Goal: Navigation & Orientation: Find specific page/section

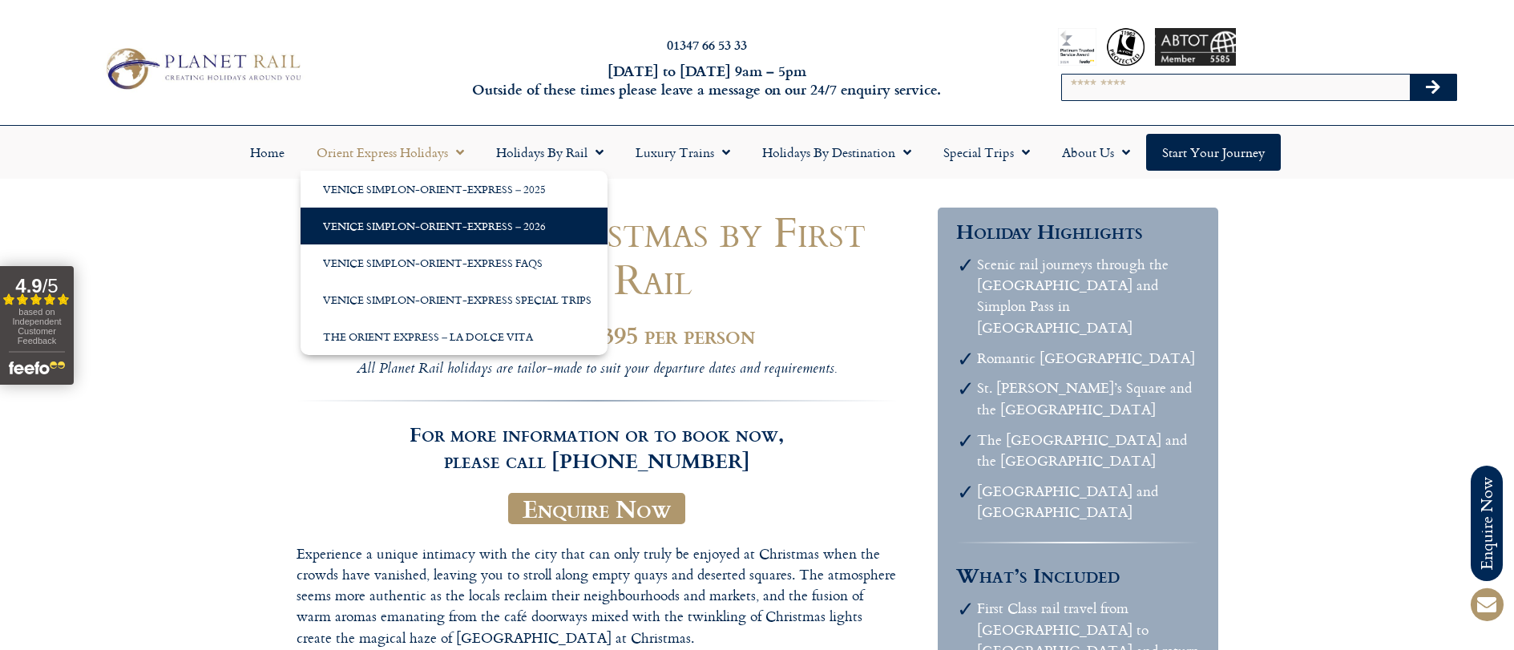
click at [388, 225] on link "Venice Simplon-Orient-Express – 2026" at bounding box center [454, 226] width 307 height 37
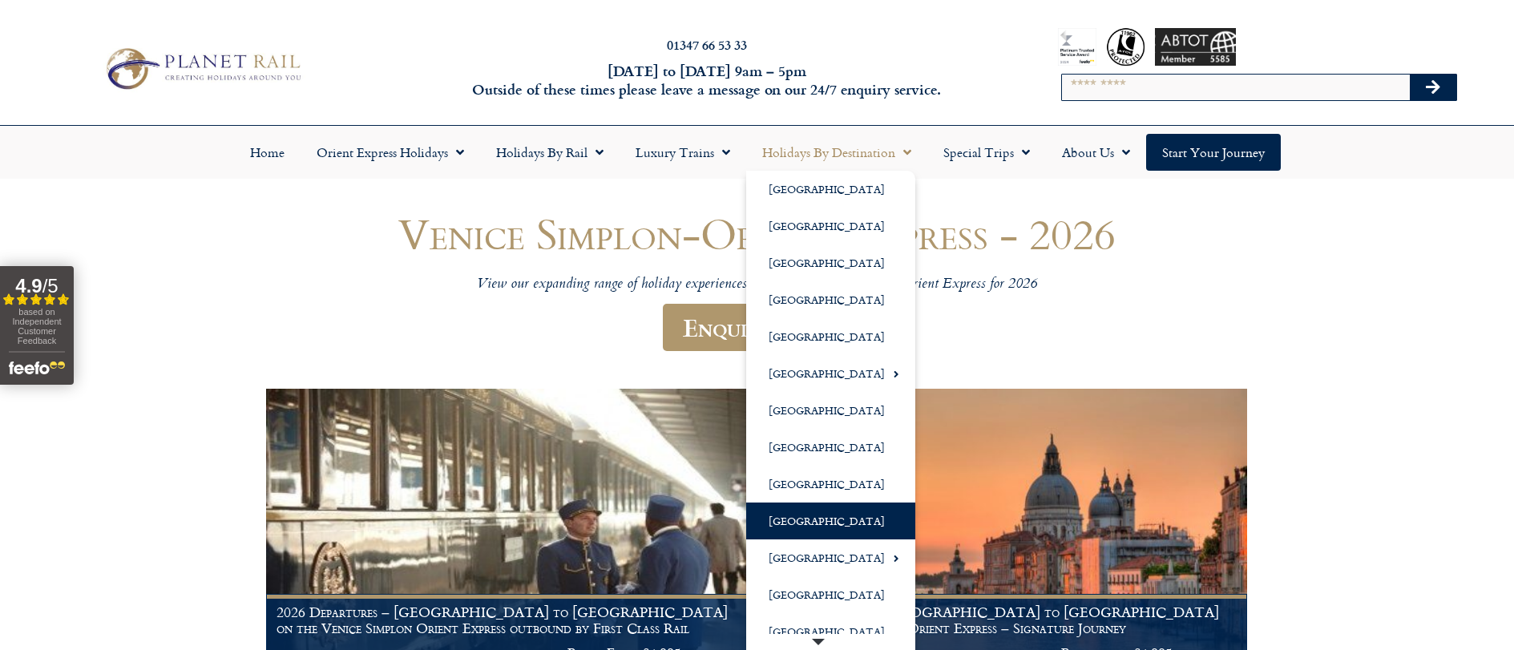
click at [810, 511] on link "[GEOGRAPHIC_DATA]" at bounding box center [830, 521] width 169 height 37
